Goal: Information Seeking & Learning: Learn about a topic

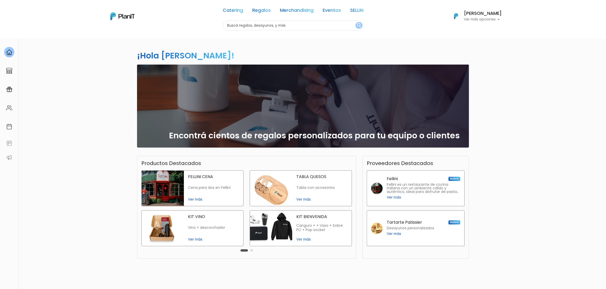
click at [288, 28] on input "text" at bounding box center [293, 25] width 141 height 10
type input "bienestar"
click at [327, 11] on link "Eventos" at bounding box center [332, 11] width 18 height 6
click at [329, 9] on link "Eventos" at bounding box center [332, 11] width 18 height 6
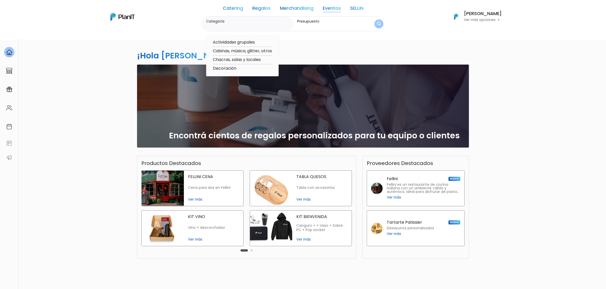
click at [240, 40] on option "Actividades grupales" at bounding box center [242, 42] width 60 height 6
type input "Actividades grupales"
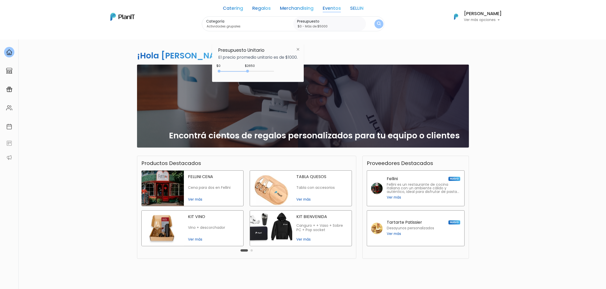
type input "$0 - Más de $5000"
drag, startPoint x: 230, startPoint y: 72, endPoint x: 278, endPoint y: 68, distance: 47.8
click at [278, 68] on div "$2650 $0 0 : 2650 0 2650 0,5000" at bounding box center [257, 72] width 79 height 10
click at [374, 25] on button "submit" at bounding box center [378, 23] width 9 height 9
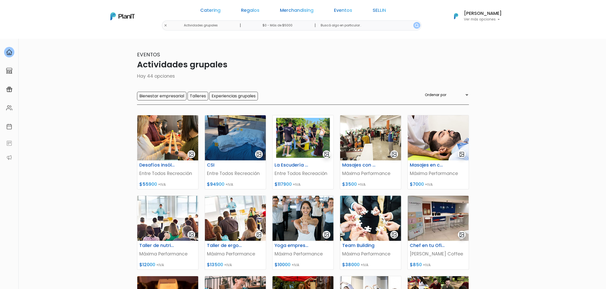
click at [172, 91] on div "Eventos Actividades grupales Hay 44 opciones Bienestar empresarial Talleres Exp…" at bounding box center [303, 78] width 332 height 54
click at [172, 95] on input "Bienestar empresarial" at bounding box center [161, 96] width 49 height 9
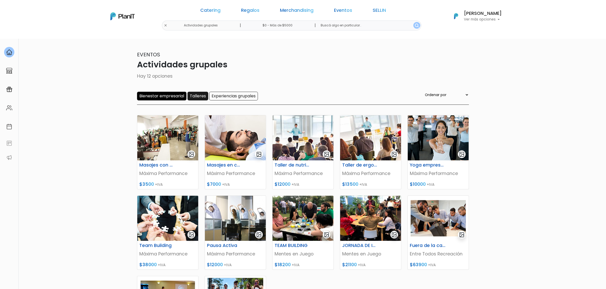
click at [202, 98] on input "Talleres" at bounding box center [197, 96] width 21 height 9
click at [247, 98] on input "Experiencias grupales" at bounding box center [233, 96] width 49 height 9
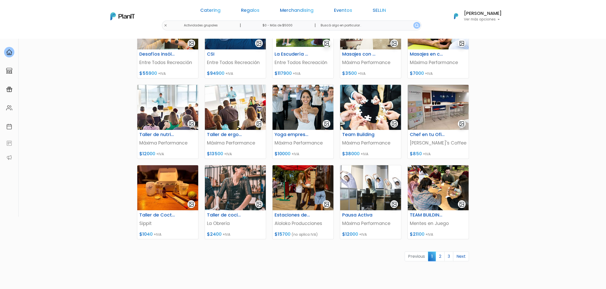
scroll to position [125, 0]
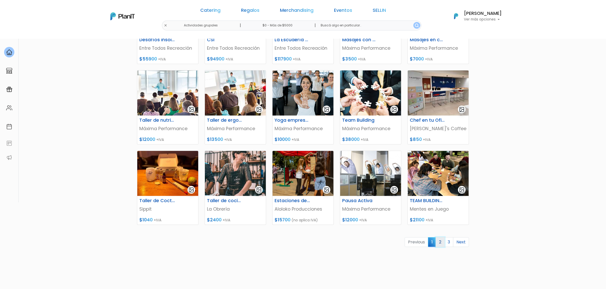
click at [439, 243] on link "2" at bounding box center [440, 242] width 9 height 10
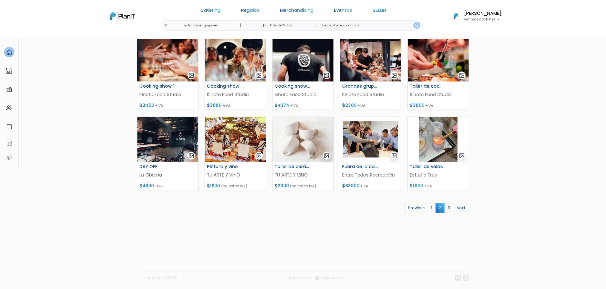
scroll to position [162, 0]
click at [448, 208] on link "3" at bounding box center [448, 208] width 9 height 10
